Goal: Task Accomplishment & Management: Use online tool/utility

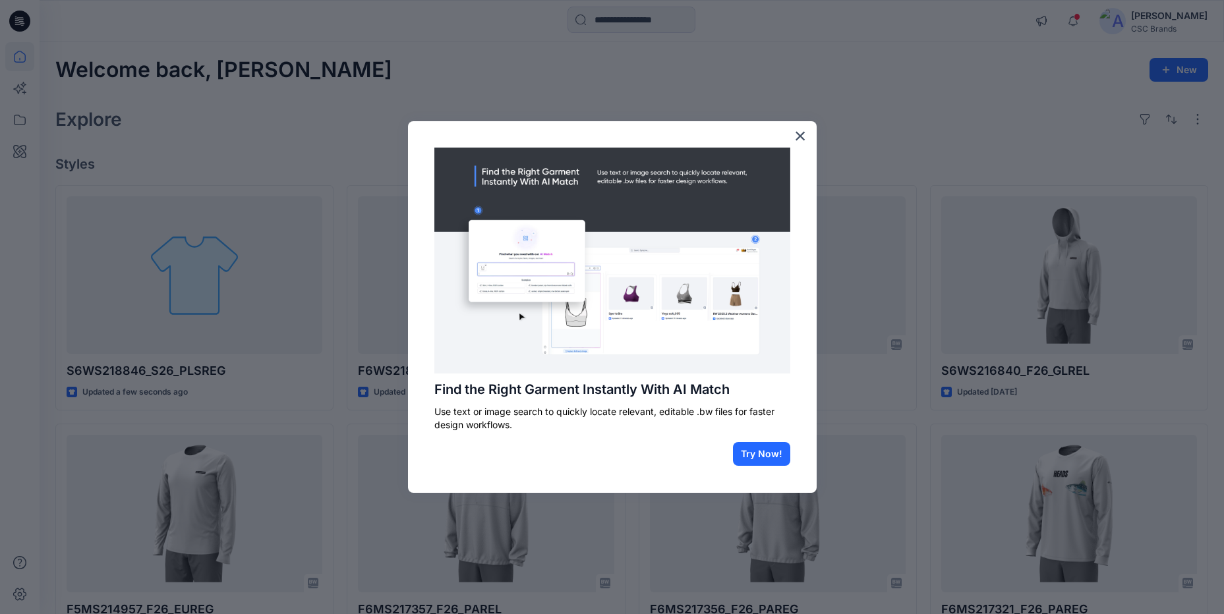
click at [807, 136] on div "Find the Right Garment Instantly With AI Match Use text or image search to quic…" at bounding box center [612, 307] width 409 height 372
click at [802, 134] on button "×" at bounding box center [800, 135] width 13 height 21
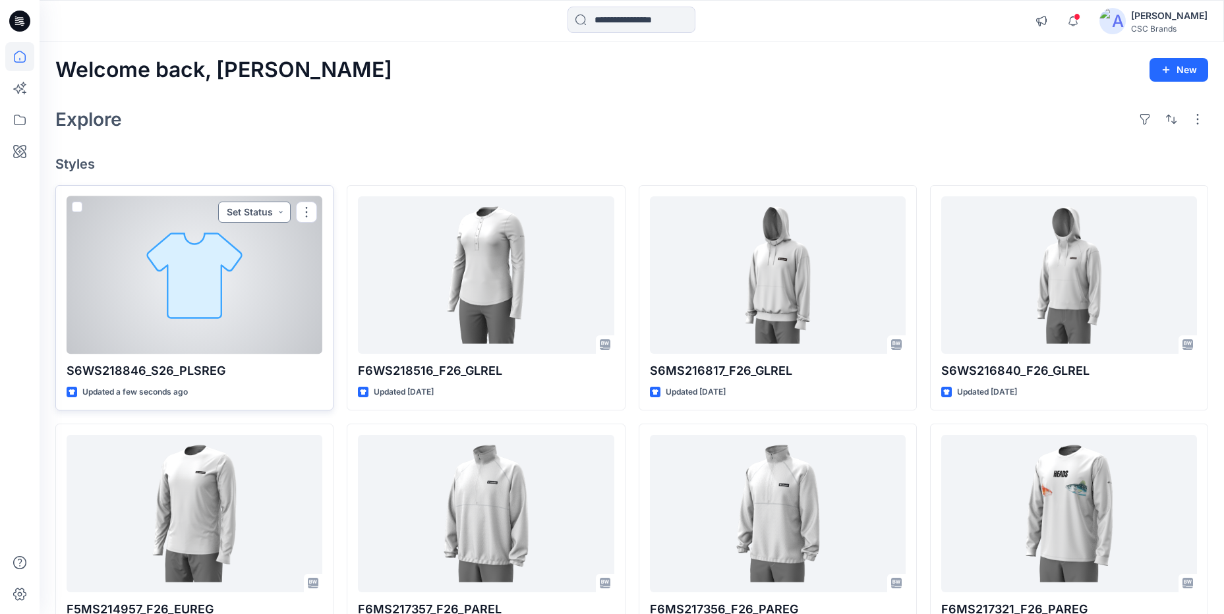
click at [258, 212] on button "Set Status" at bounding box center [254, 212] width 73 height 21
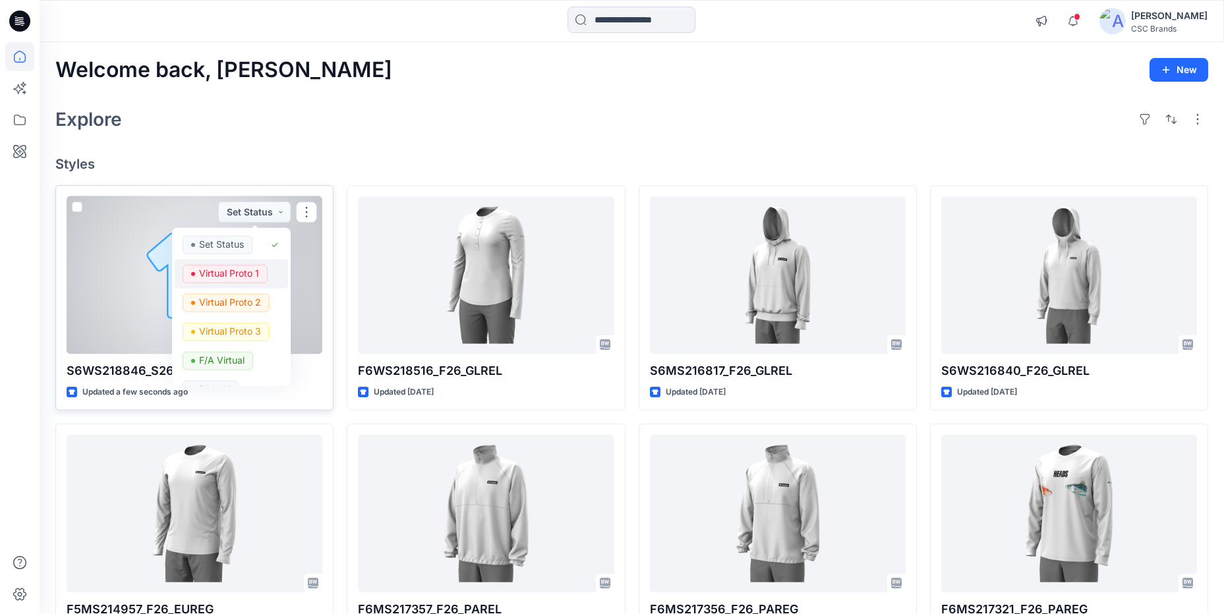
click at [254, 269] on p "Virtual Proto 1" at bounding box center [229, 272] width 60 height 17
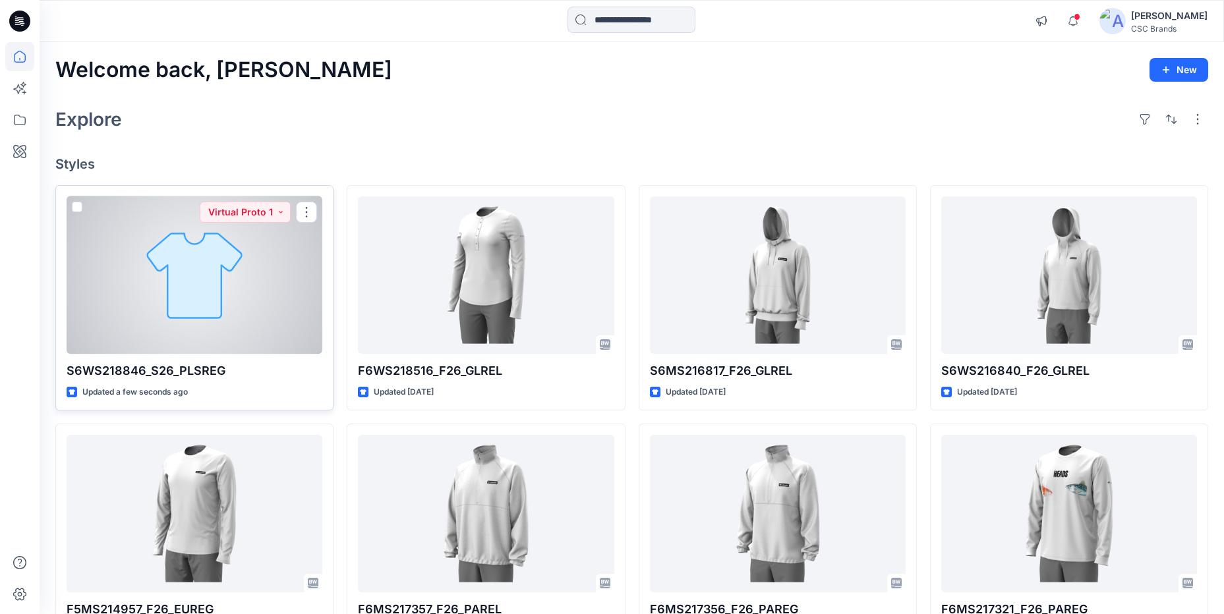
click at [247, 271] on div at bounding box center [195, 275] width 256 height 158
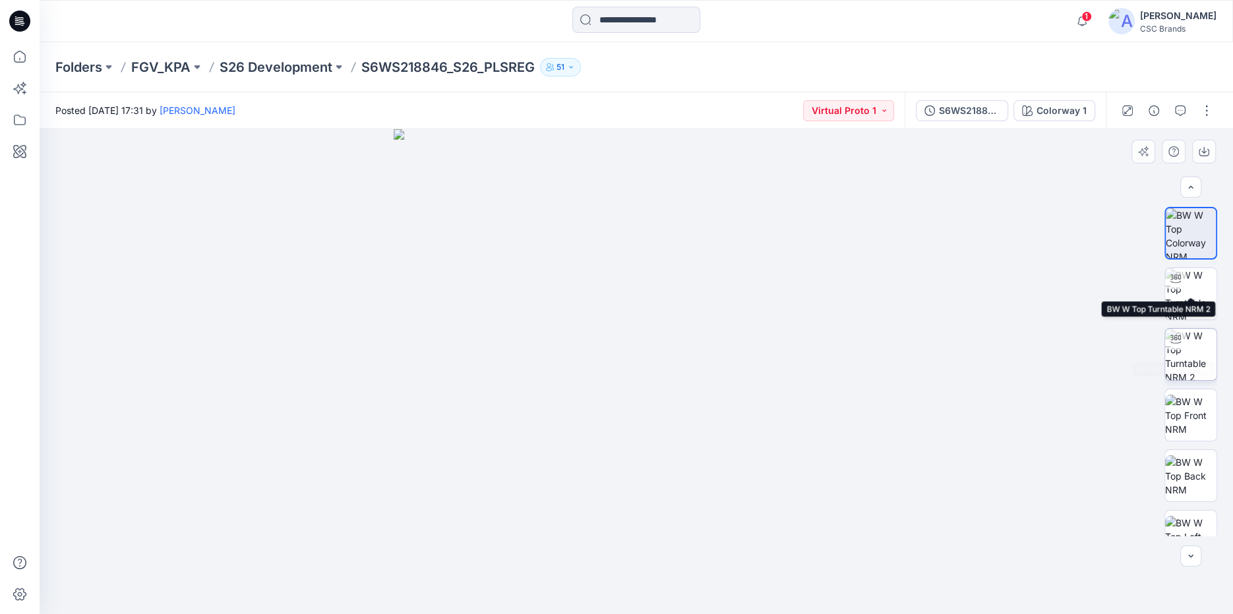
scroll to position [151, 0]
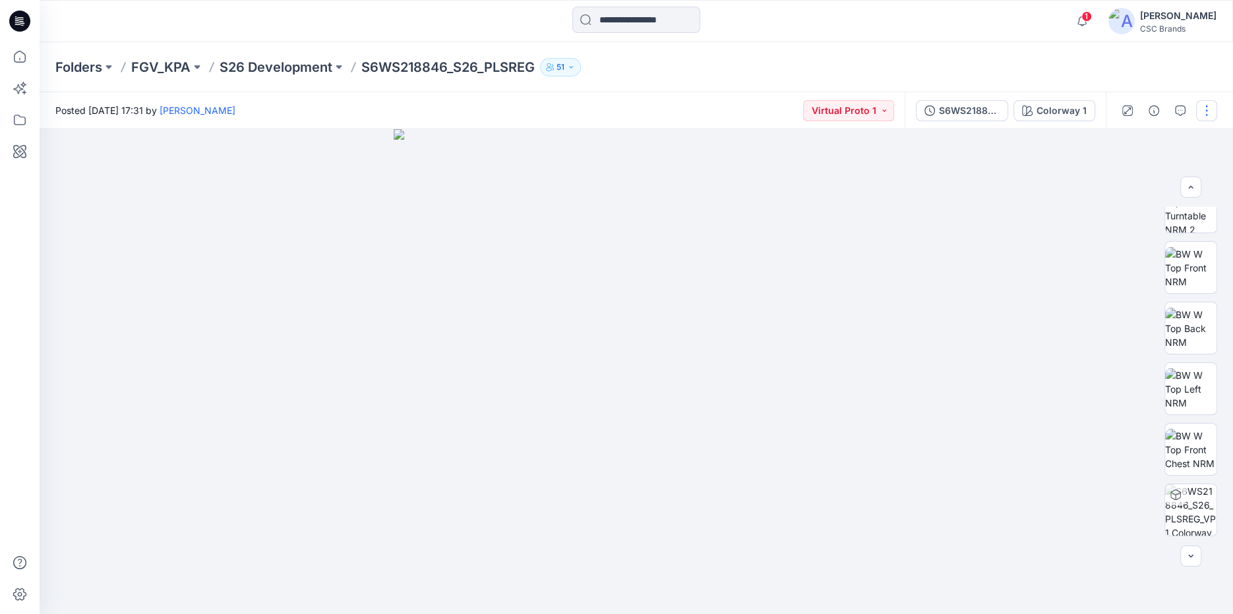
click at [1197, 114] on button "button" at bounding box center [1206, 110] width 21 height 21
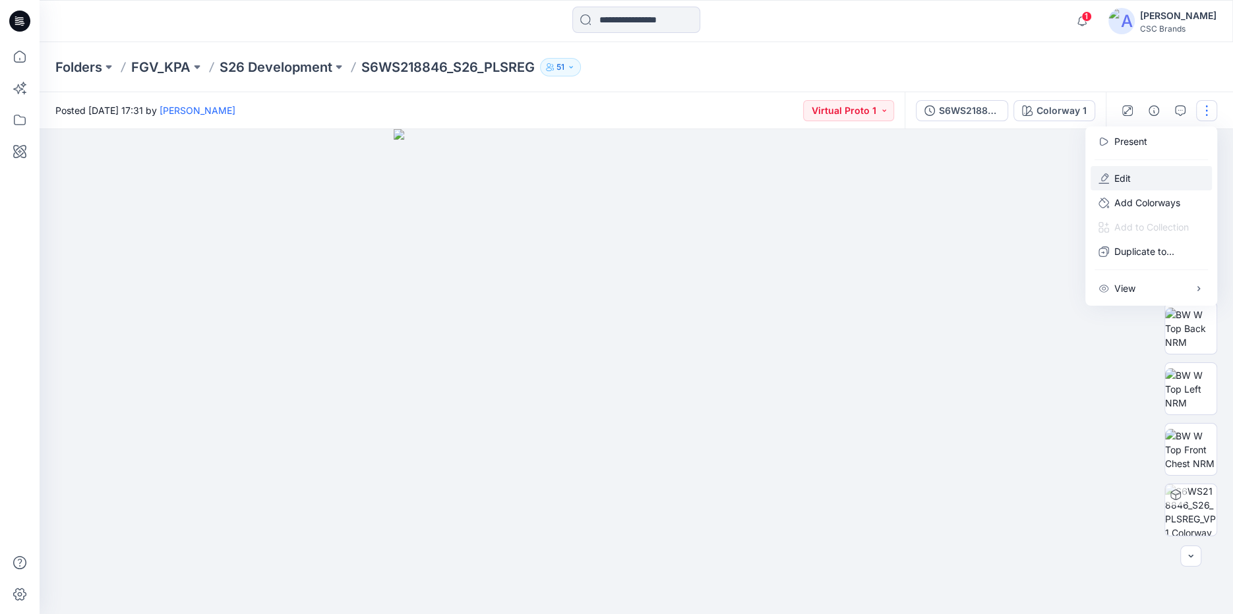
click at [1132, 171] on button "Edit" at bounding box center [1150, 178] width 121 height 24
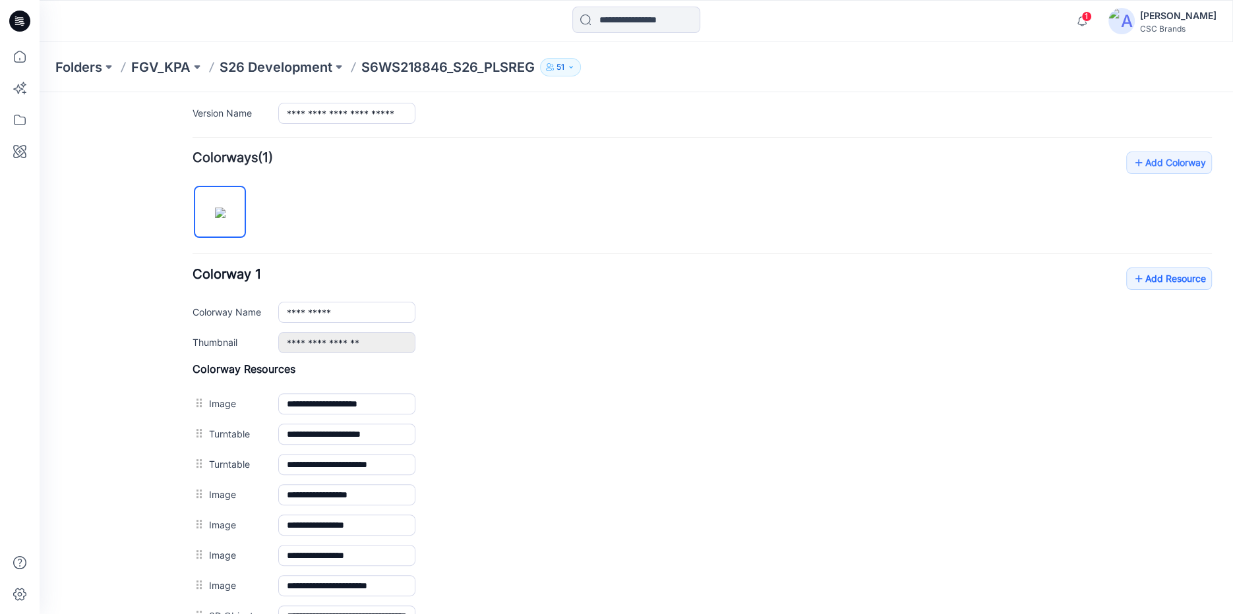
scroll to position [356, 0]
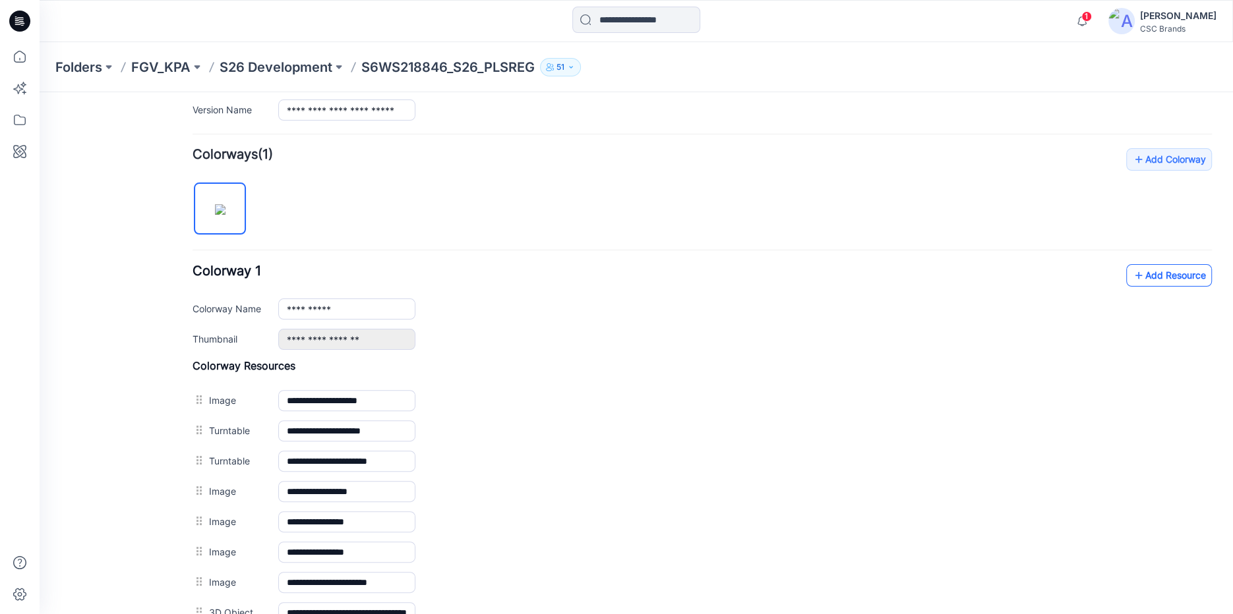
click at [1176, 274] on link "Add Resource" at bounding box center [1169, 275] width 86 height 22
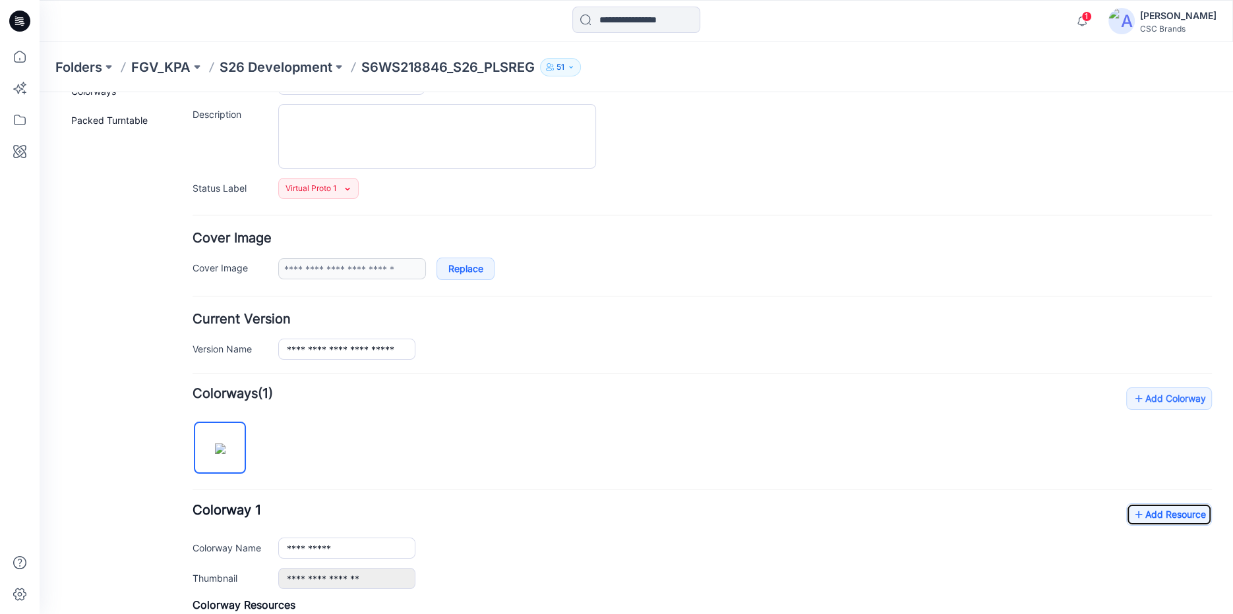
scroll to position [0, 0]
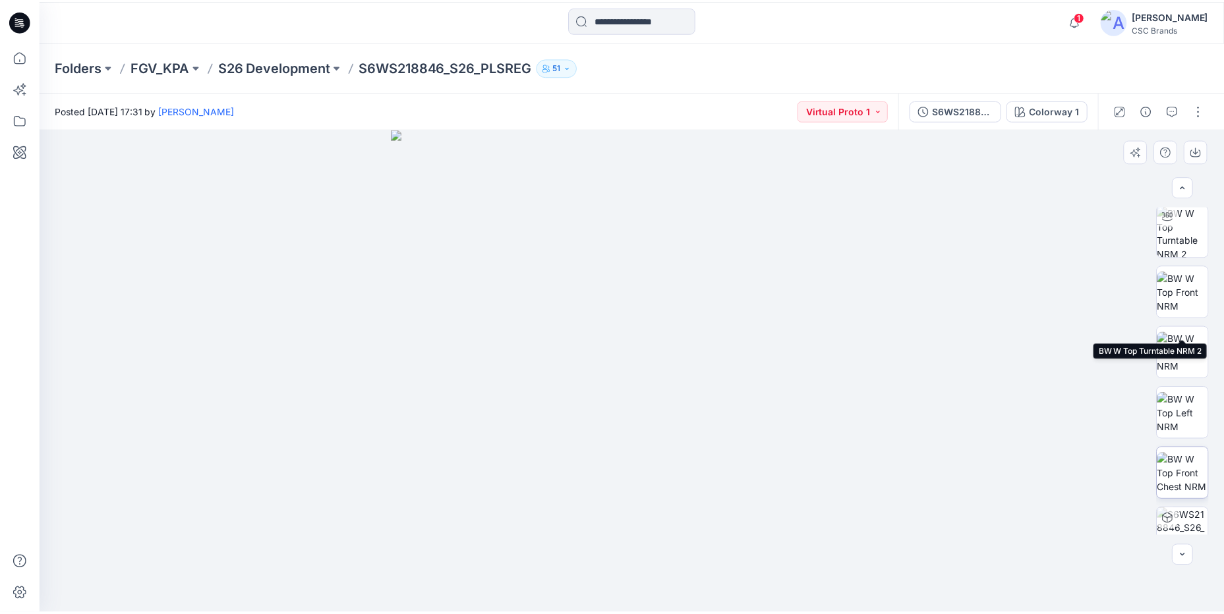
scroll to position [212, 0]
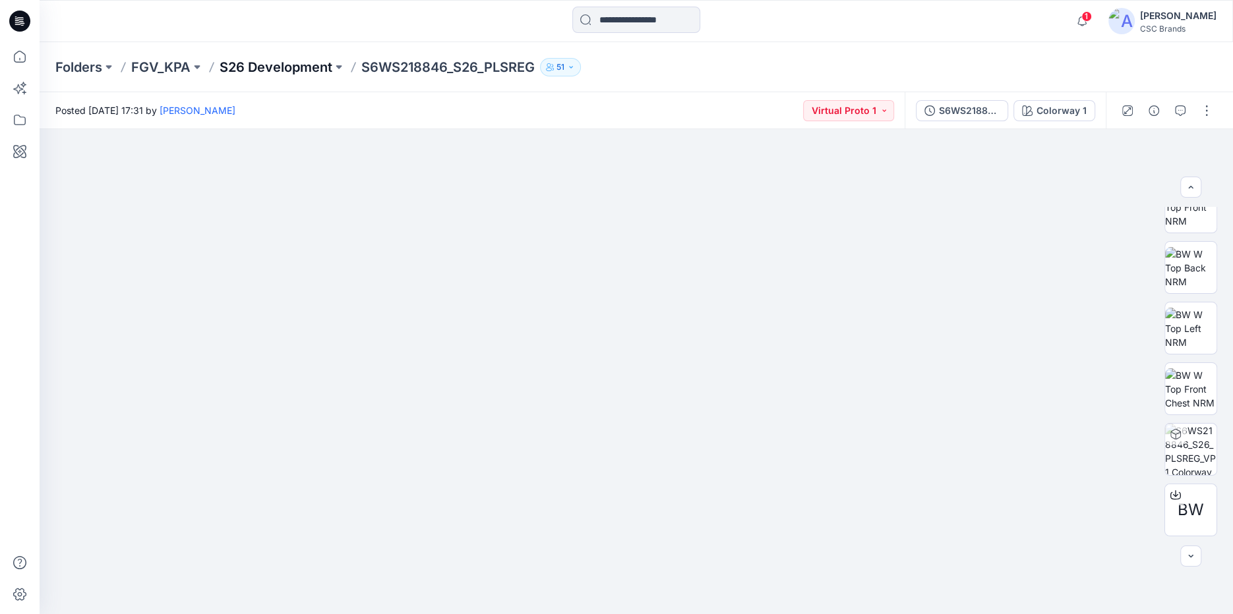
click at [251, 68] on p "S26 Development" at bounding box center [276, 67] width 113 height 18
